Goal: Transaction & Acquisition: Purchase product/service

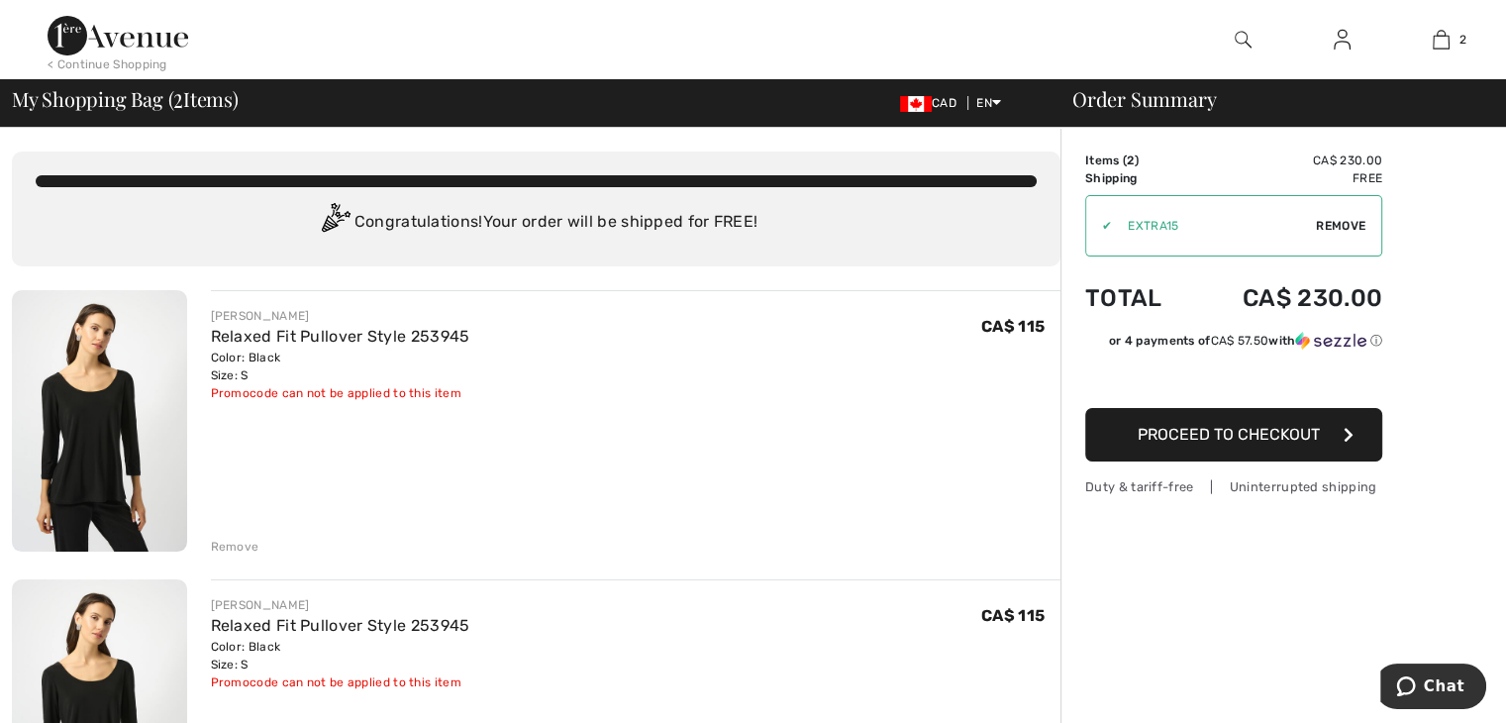
click at [242, 544] on div "Remove" at bounding box center [235, 547] width 49 height 18
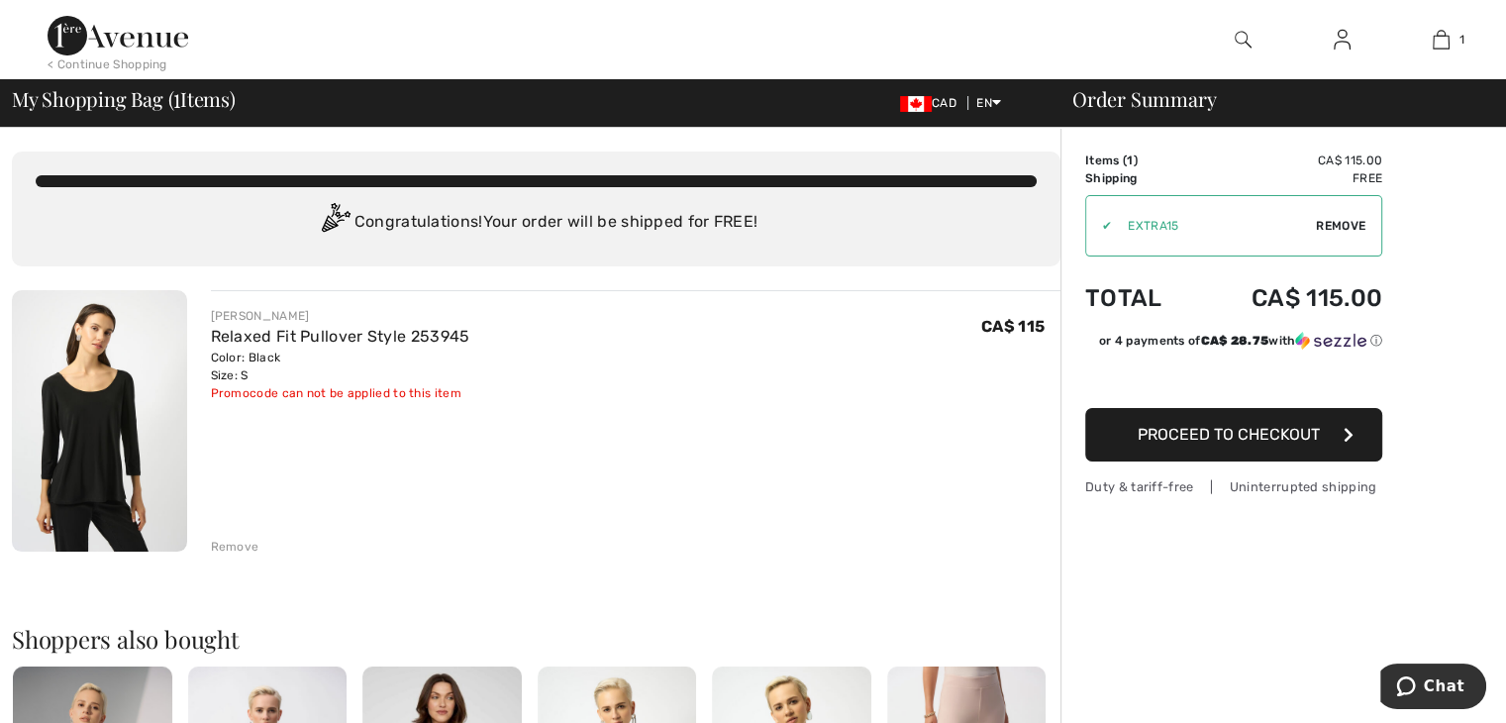
click at [1250, 435] on span "Proceed to Checkout" at bounding box center [1229, 434] width 182 height 19
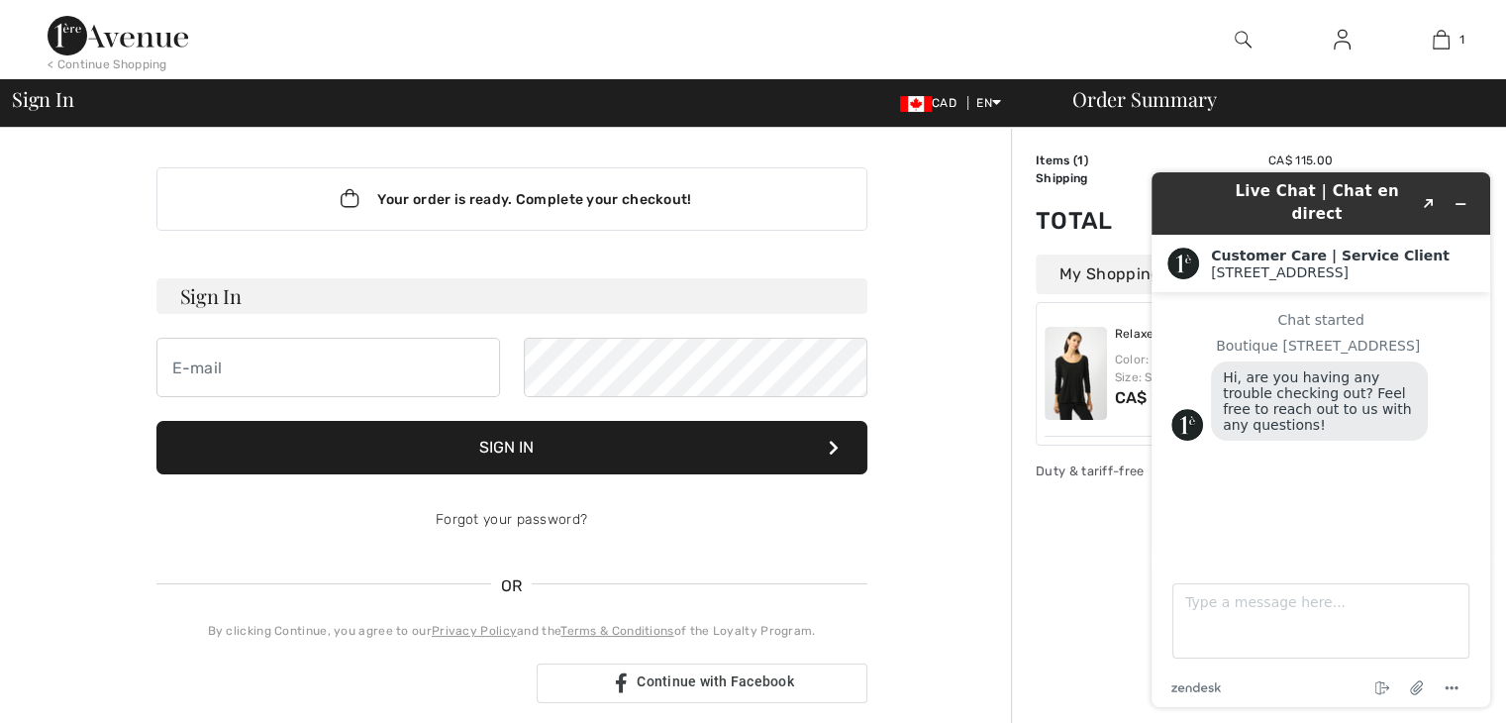
click at [313, 294] on h3 "Sign In" at bounding box center [511, 296] width 711 height 36
click at [269, 384] on input "email" at bounding box center [328, 367] width 344 height 59
type input "suzpalmer@telus.net"
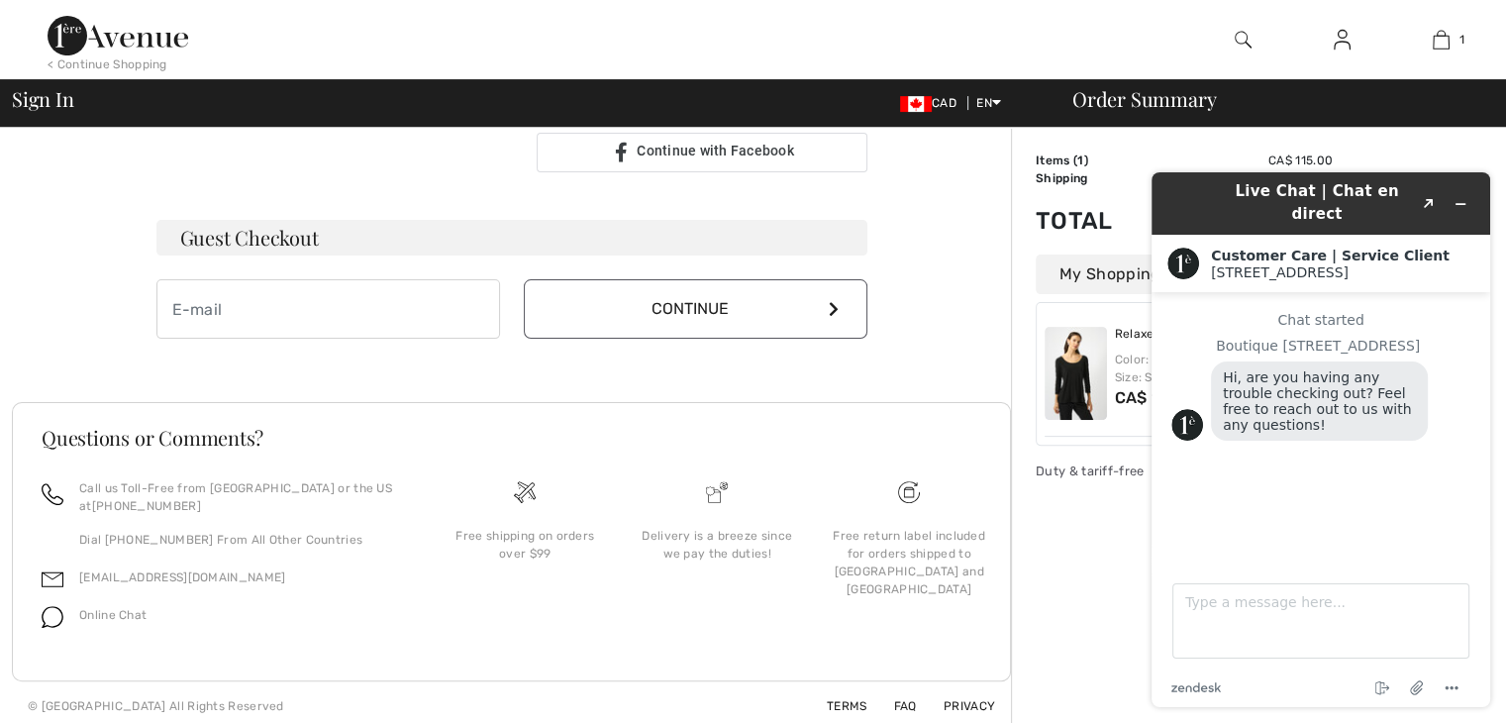
scroll to position [538, 0]
